Goal: Task Accomplishment & Management: Complete application form

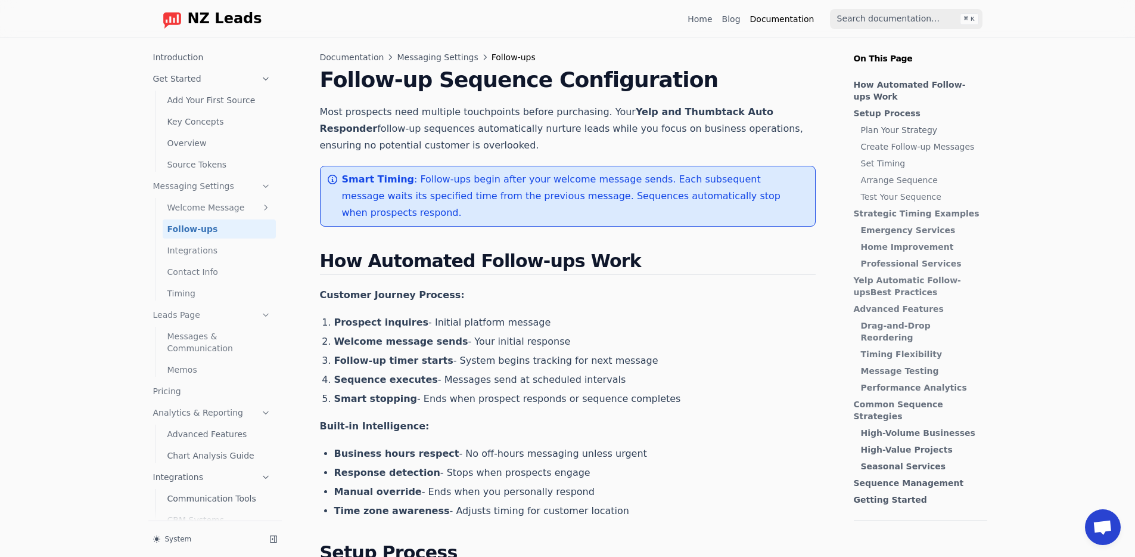
click at [236, 17] on span "NZ Leads" at bounding box center [225, 19] width 74 height 17
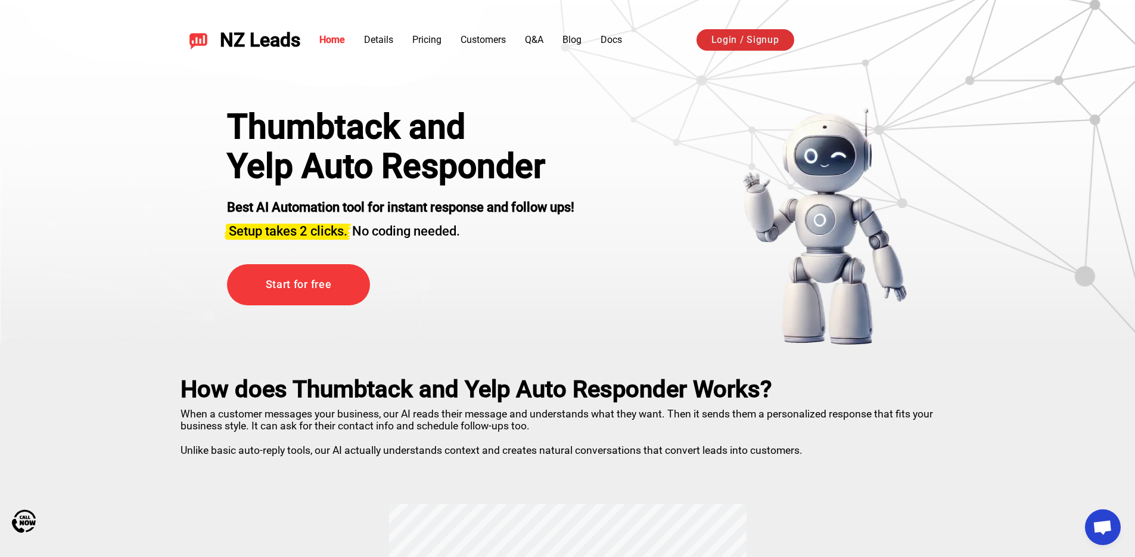
click at [738, 48] on link "Login / Signup" at bounding box center [746, 39] width 98 height 21
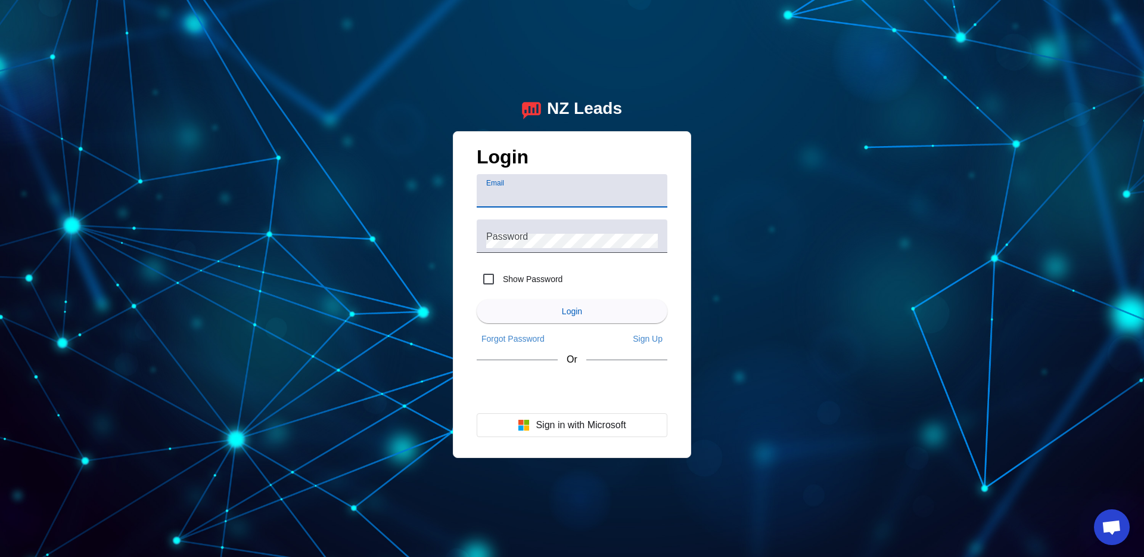
click at [552, 199] on input "Email" at bounding box center [572, 195] width 172 height 14
type input "nadzugalex@gmail.com"
click at [641, 343] on span "Sign Up" at bounding box center [648, 339] width 30 height 10
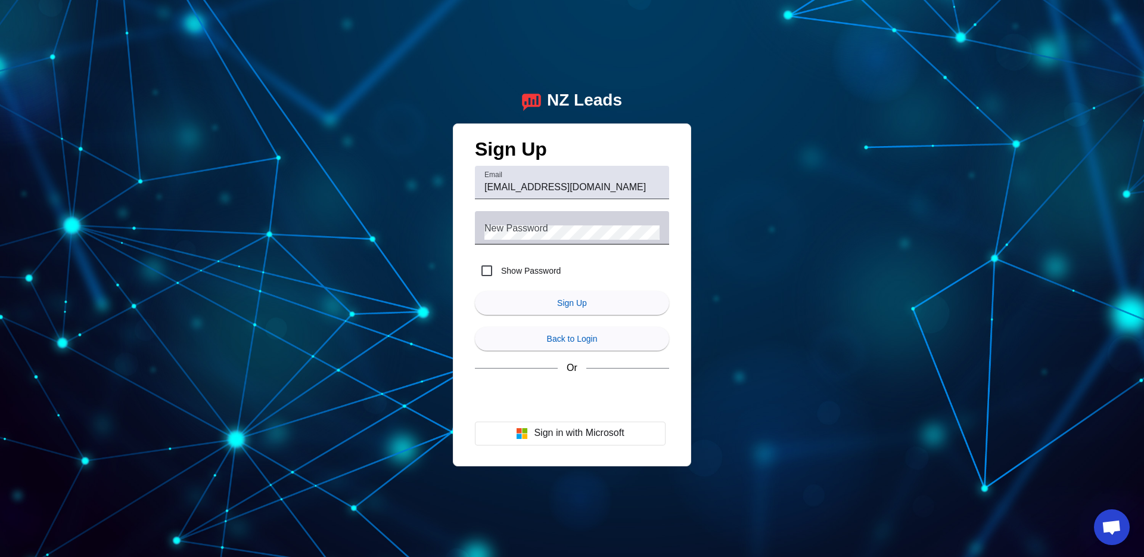
click at [557, 217] on div "New Password" at bounding box center [571, 227] width 175 height 33
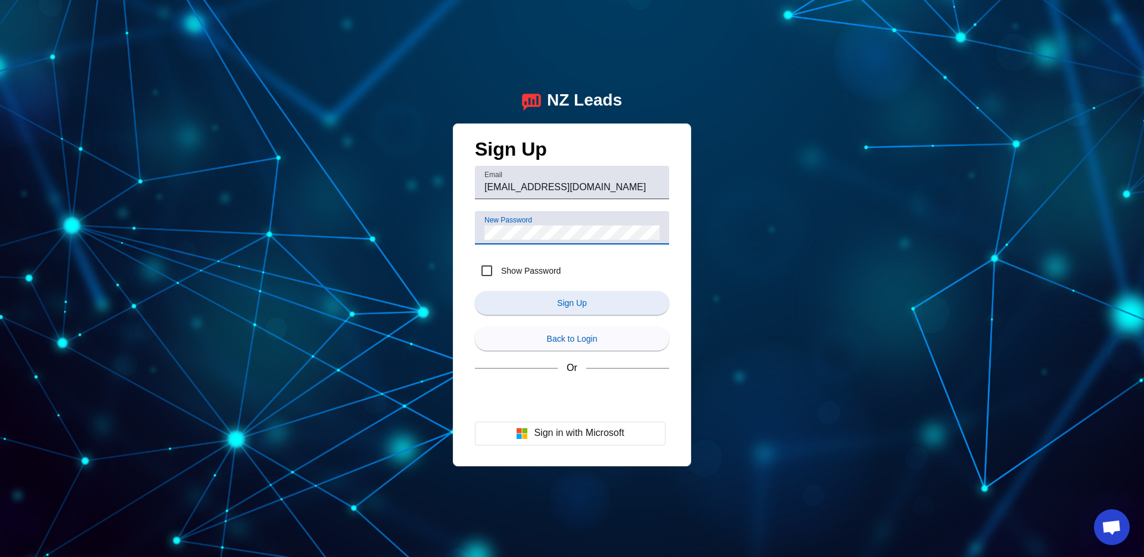
click at [546, 303] on span "submit" at bounding box center [572, 302] width 194 height 29
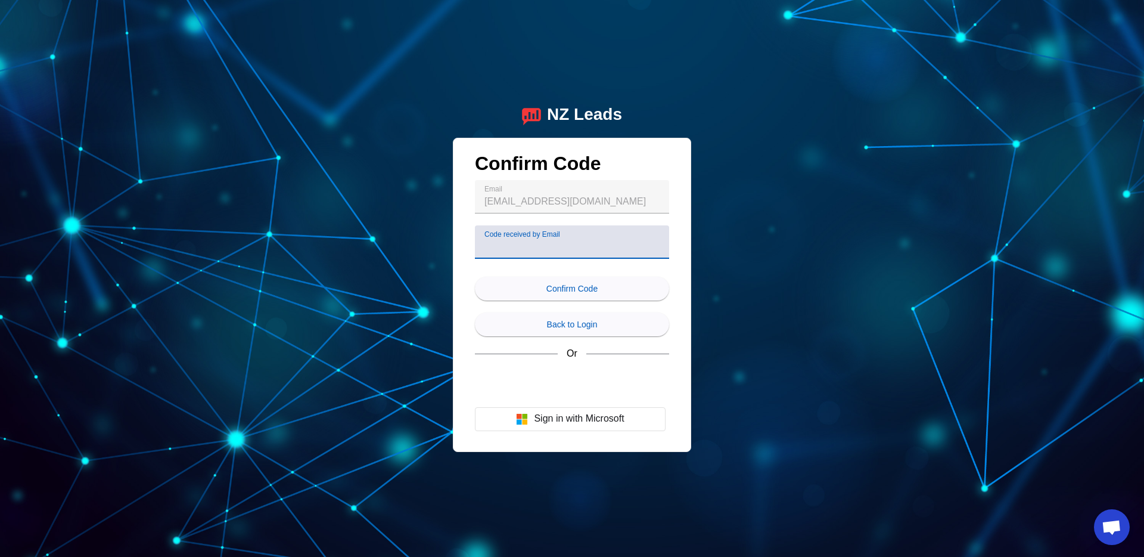
click at [552, 247] on input "Code received by Email" at bounding box center [571, 247] width 175 height 14
type input "736708"
click at [557, 284] on span "Confirm Code" at bounding box center [571, 289] width 51 height 10
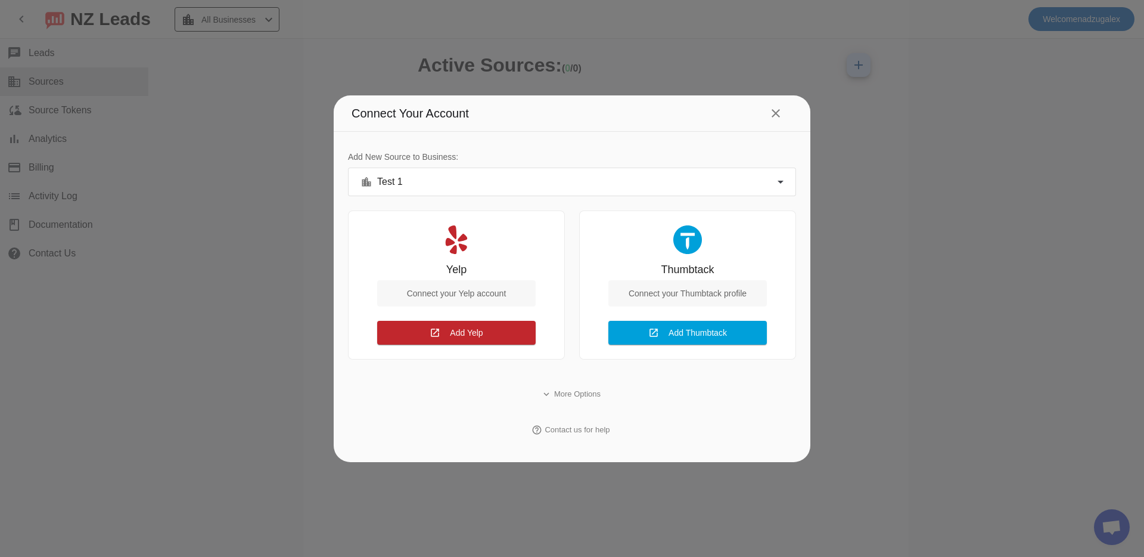
click at [920, 293] on div at bounding box center [572, 278] width 1144 height 557
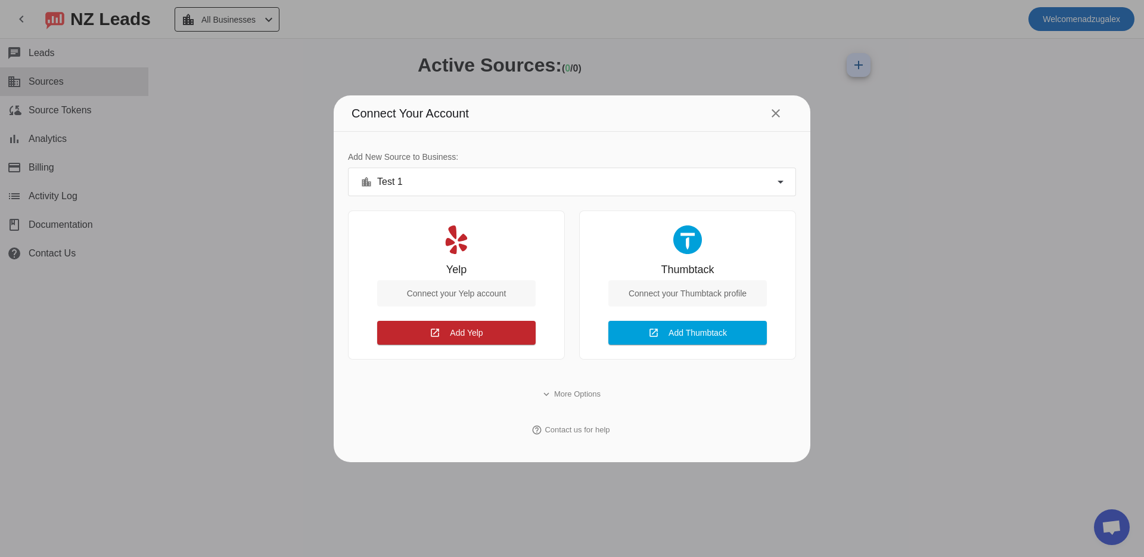
click at [950, 238] on div at bounding box center [572, 278] width 1144 height 557
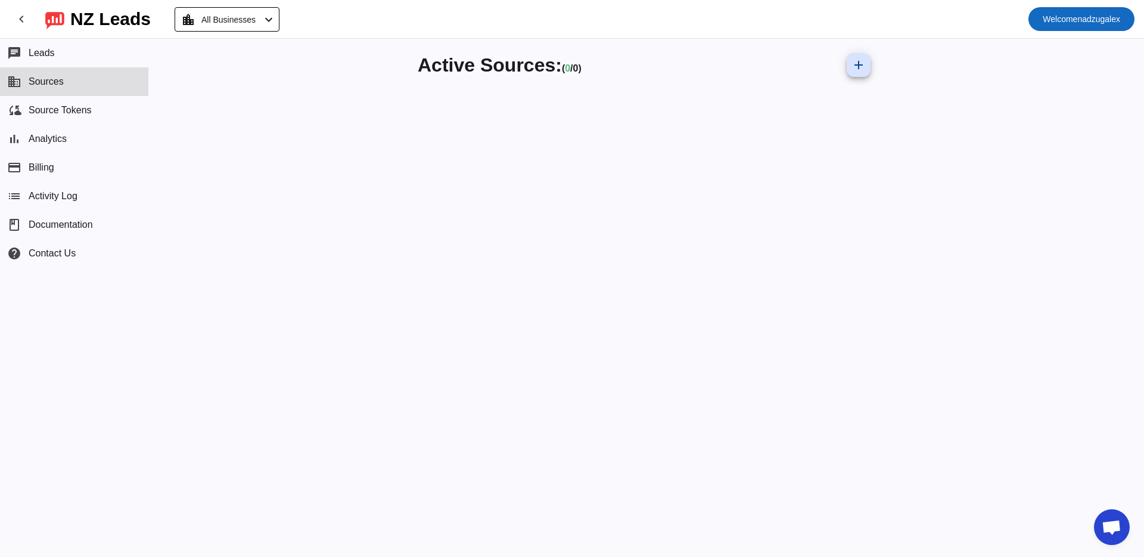
click at [1055, 25] on span "Welcome nadzugalex" at bounding box center [1081, 19] width 77 height 17
click at [1074, 58] on button "Logout" at bounding box center [1101, 50] width 67 height 29
